Goal: Task Accomplishment & Management: Manage account settings

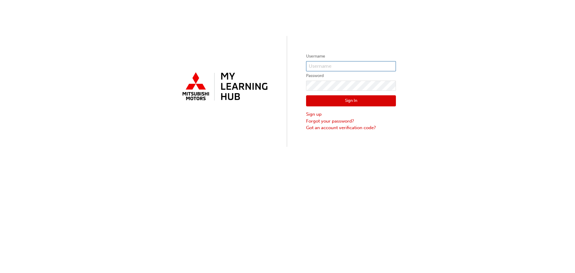
click at [323, 64] on input "text" at bounding box center [351, 66] width 90 height 10
click at [324, 65] on input "text" at bounding box center [351, 66] width 90 height 10
type input "[EMAIL_ADDRESS][DOMAIN_NAME]"
click at [350, 100] on button "Sign In" at bounding box center [351, 100] width 90 height 11
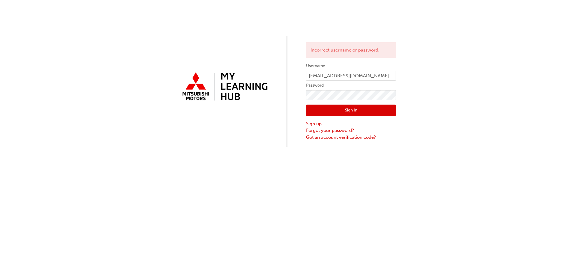
click at [346, 110] on button "Sign In" at bounding box center [351, 109] width 90 height 11
click at [349, 138] on link "Got an account verification code?" at bounding box center [351, 137] width 90 height 7
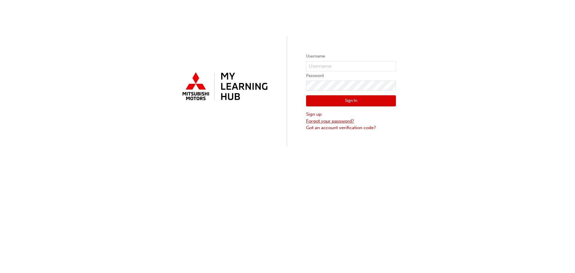
click at [328, 120] on link "Forgot your password?" at bounding box center [351, 121] width 90 height 7
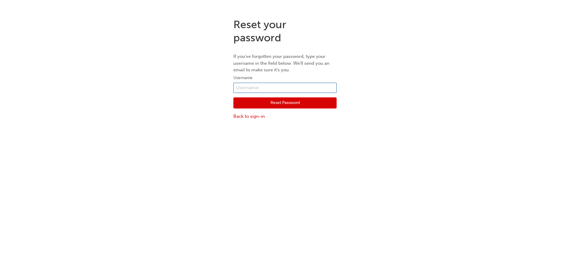
click at [256, 88] on input "text" at bounding box center [284, 88] width 103 height 10
type input "[EMAIL_ADDRESS][DOMAIN_NAME]"
click at [285, 103] on button "Reset Password" at bounding box center [284, 102] width 103 height 11
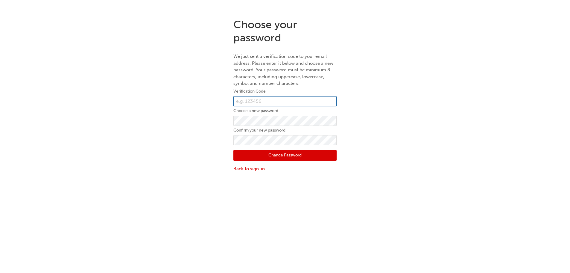
click at [258, 100] on input "text" at bounding box center [284, 101] width 103 height 10
type input "013000"
click at [278, 154] on button "Change Password" at bounding box center [284, 155] width 103 height 11
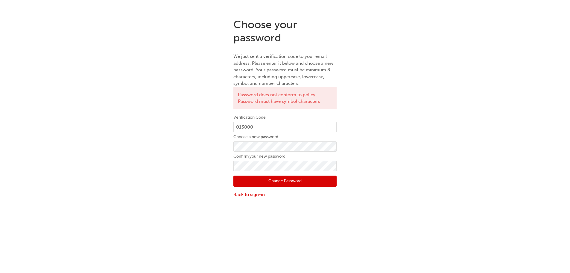
click at [284, 184] on button "Change Password" at bounding box center [284, 180] width 103 height 11
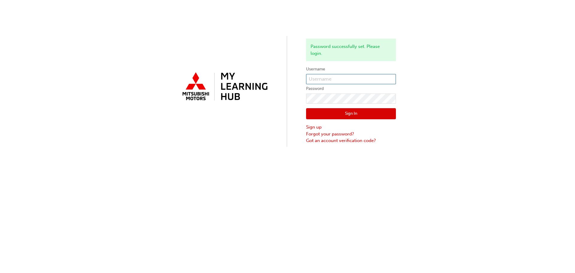
click at [323, 77] on input "text" at bounding box center [351, 79] width 90 height 10
type input "[EMAIL_ADDRESS][DOMAIN_NAME]"
click at [352, 111] on button "Sign In" at bounding box center [351, 113] width 90 height 11
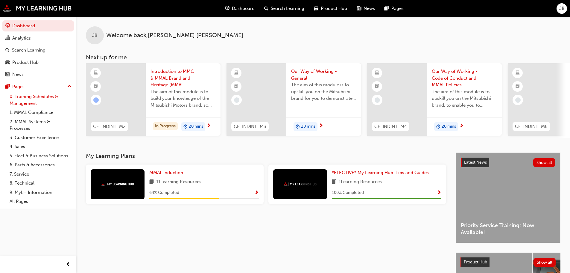
click at [25, 98] on link "0. Training Schedules & Management" at bounding box center [40, 100] width 67 height 16
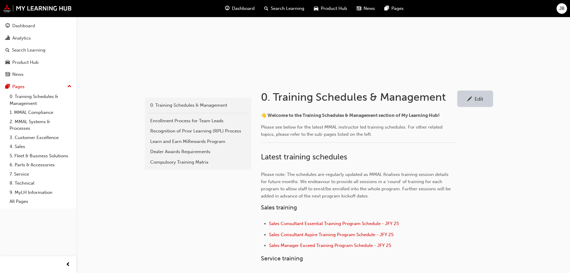
scroll to position [90, 0]
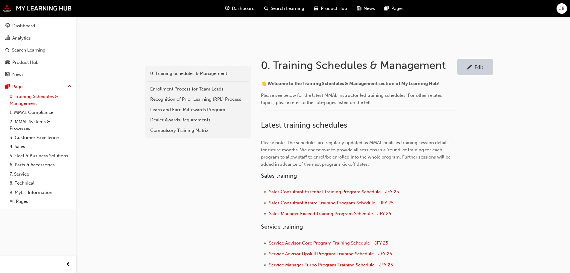
click at [27, 98] on link "0. Training Schedules & Management" at bounding box center [40, 100] width 67 height 16
